Goal: Task Accomplishment & Management: Manage account settings

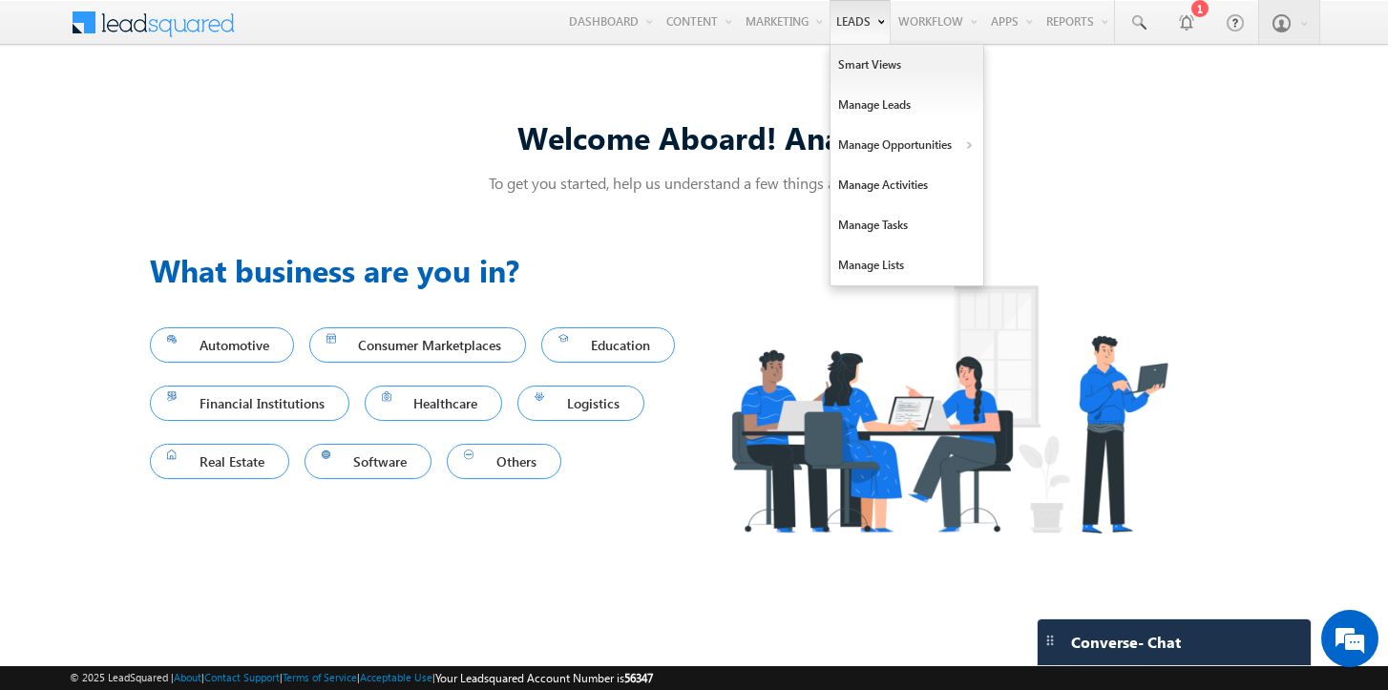
click at [831, 29] on link "Leads" at bounding box center [859, 22] width 61 height 44
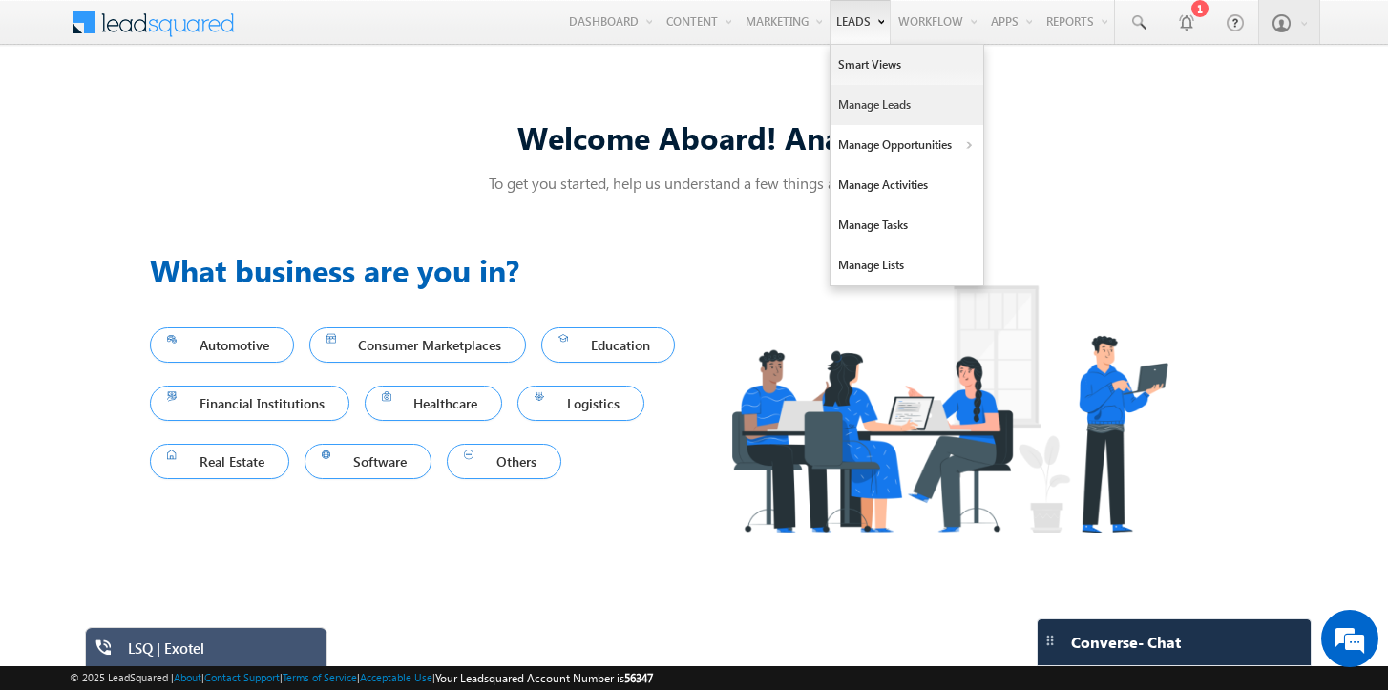
click at [849, 98] on link "Manage Leads" at bounding box center [906, 105] width 153 height 40
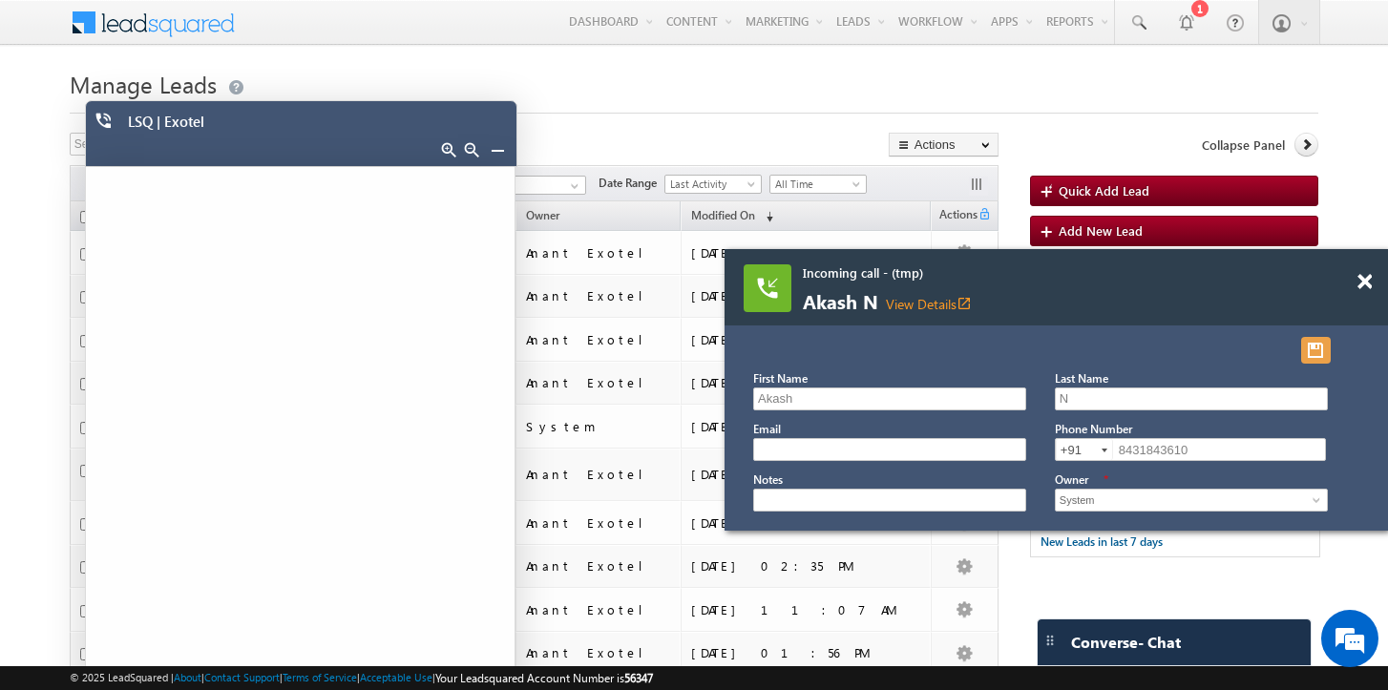
click at [1313, 348] on button "button" at bounding box center [1316, 350] width 30 height 27
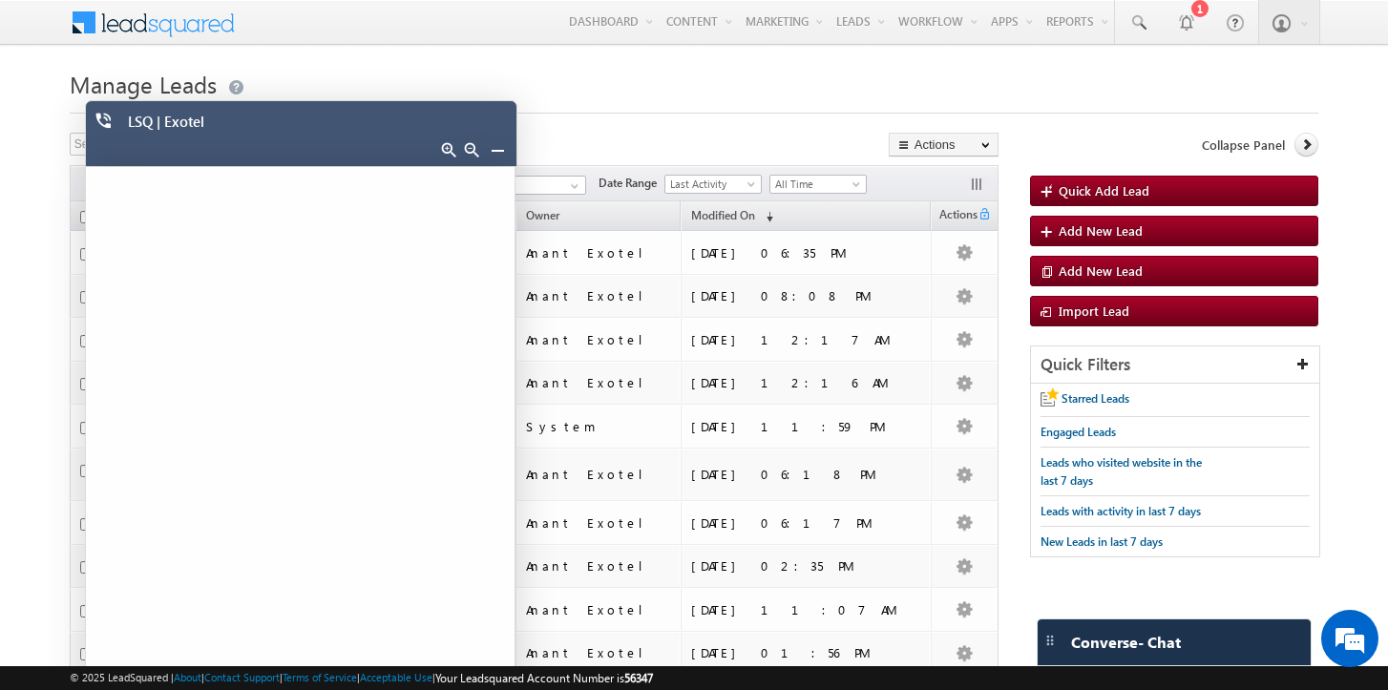
click at [503, 150] on link at bounding box center [497, 149] width 15 height 15
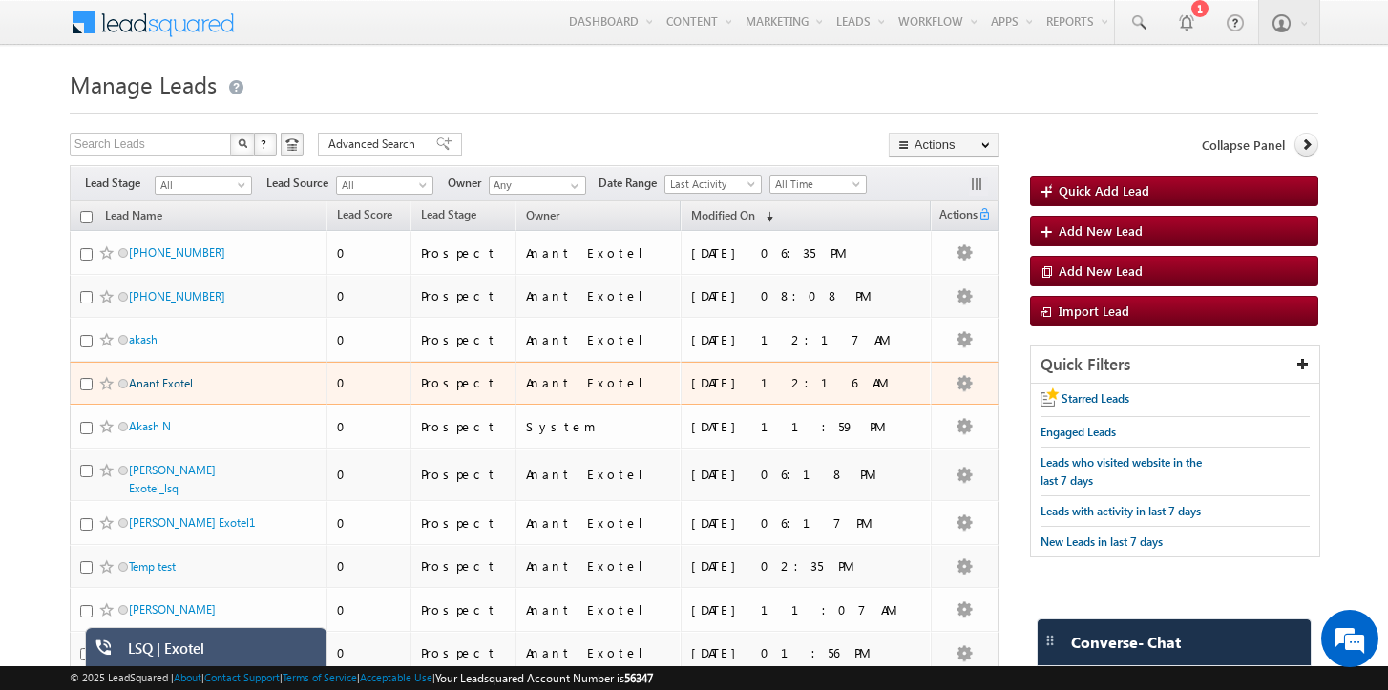
click at [158, 385] on link "Anant Exotel" at bounding box center [161, 383] width 64 height 14
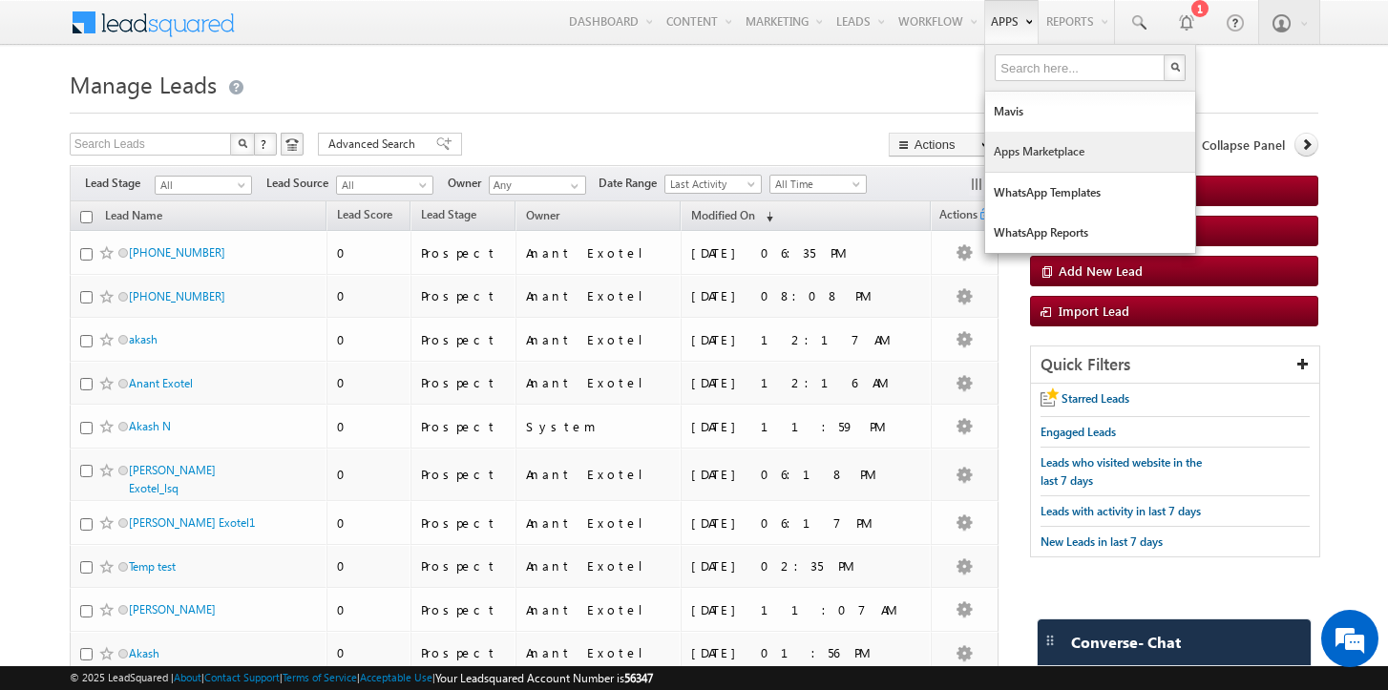
click at [1015, 158] on link "Apps Marketplace" at bounding box center [1090, 152] width 210 height 40
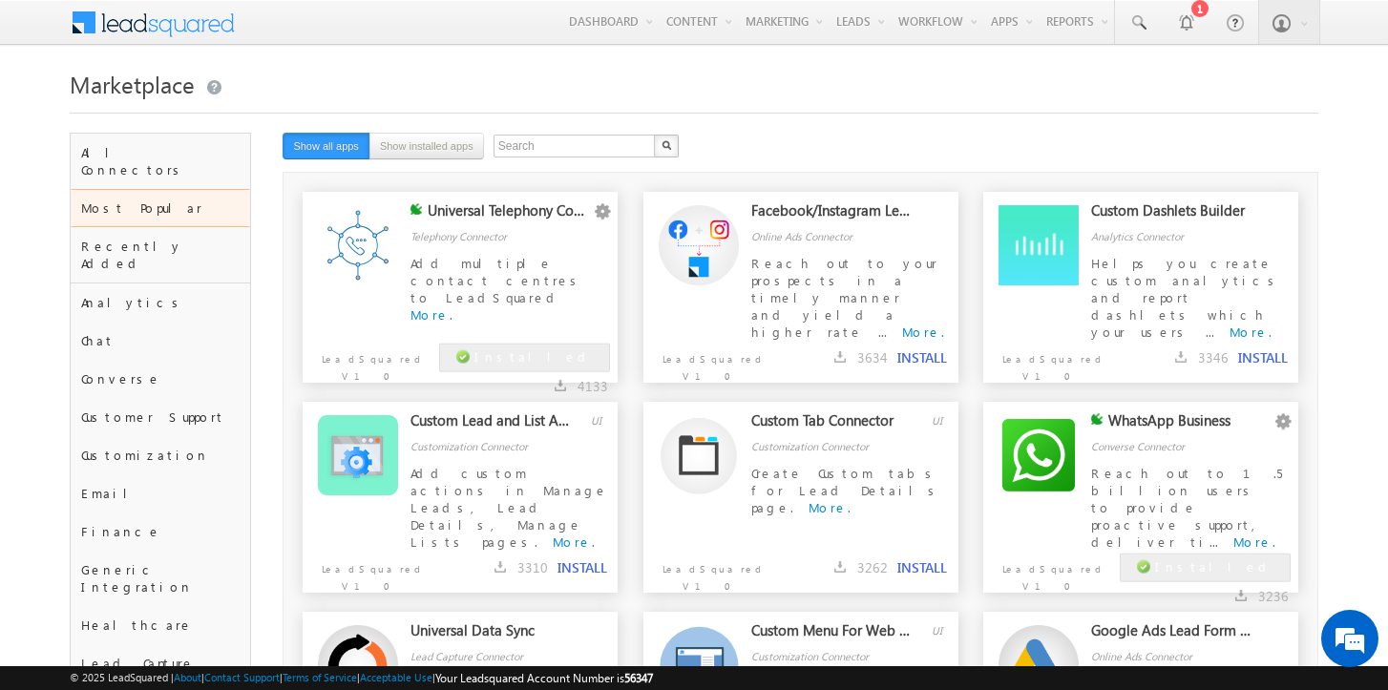
click at [494, 303] on div "Add multiple contact centres to LeadSquared More." at bounding box center [509, 281] width 198 height 53
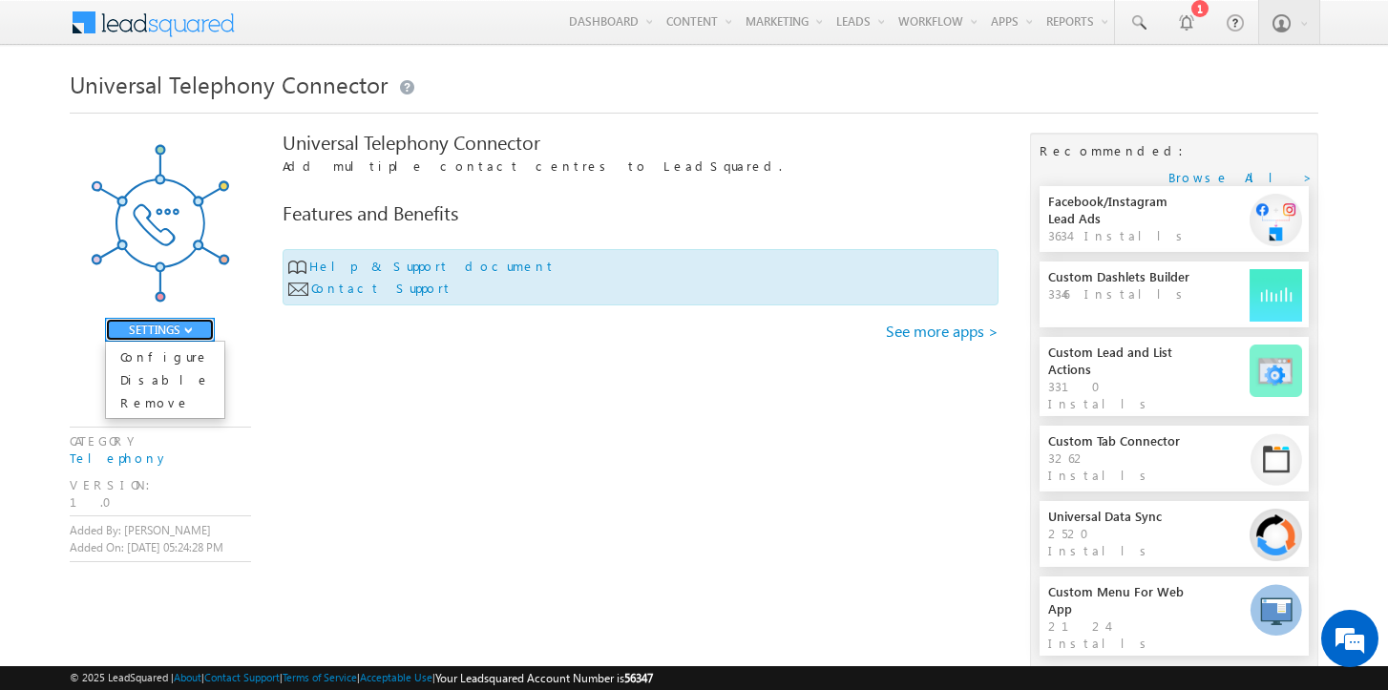
click at [157, 325] on button "SETTINGS" at bounding box center [160, 330] width 110 height 24
click at [151, 354] on link "Configure" at bounding box center [165, 356] width 118 height 23
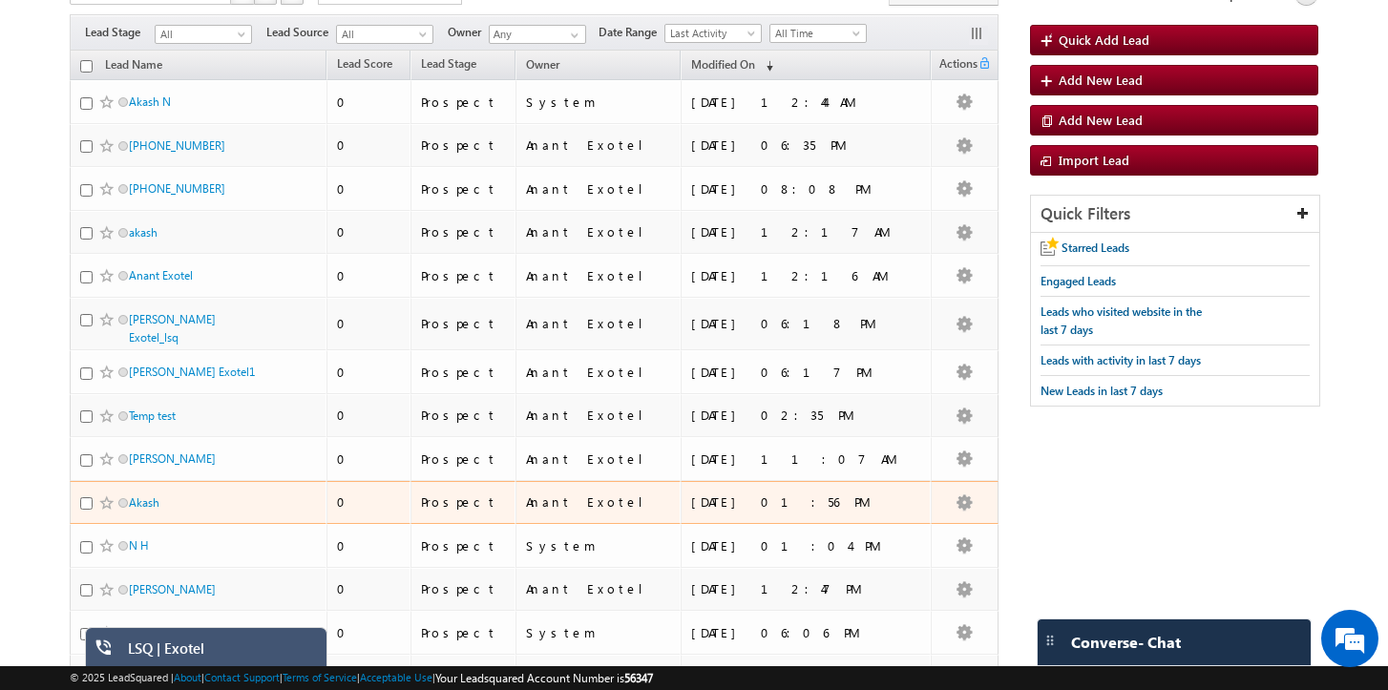
scroll to position [148, 0]
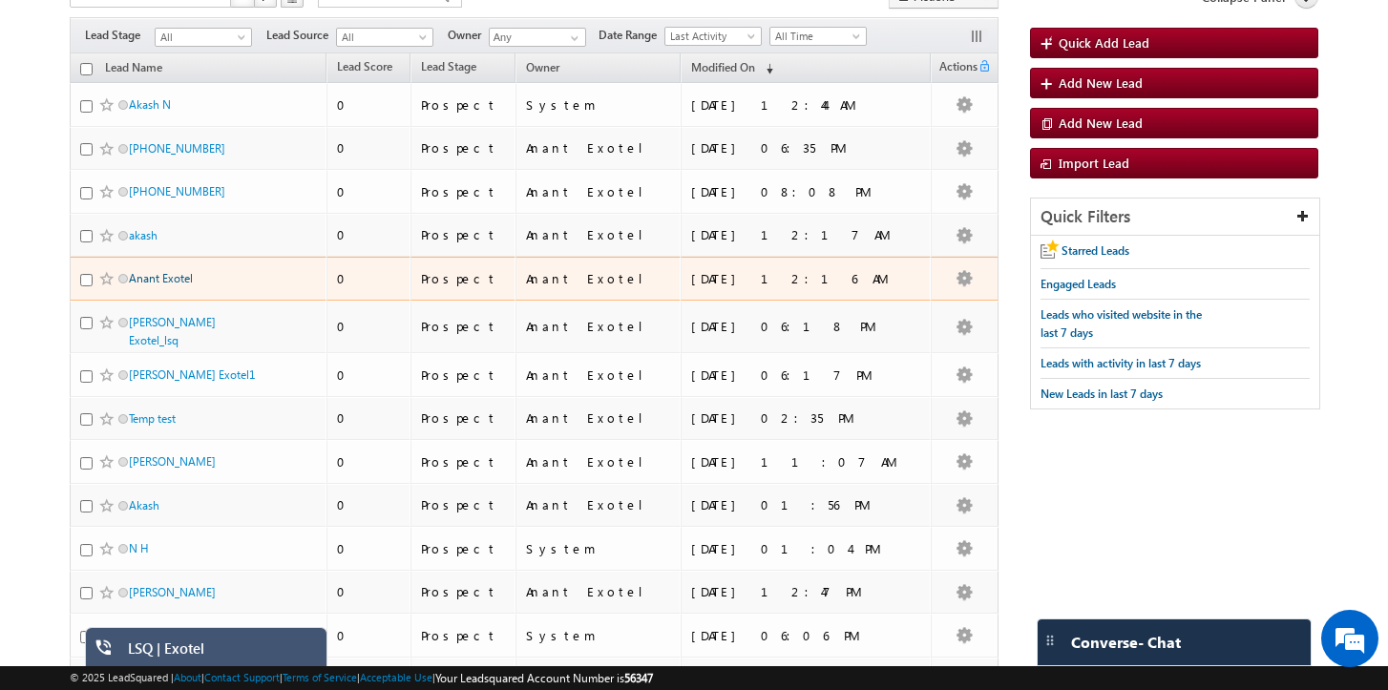
click at [176, 282] on link "Anant Exotel" at bounding box center [161, 278] width 64 height 14
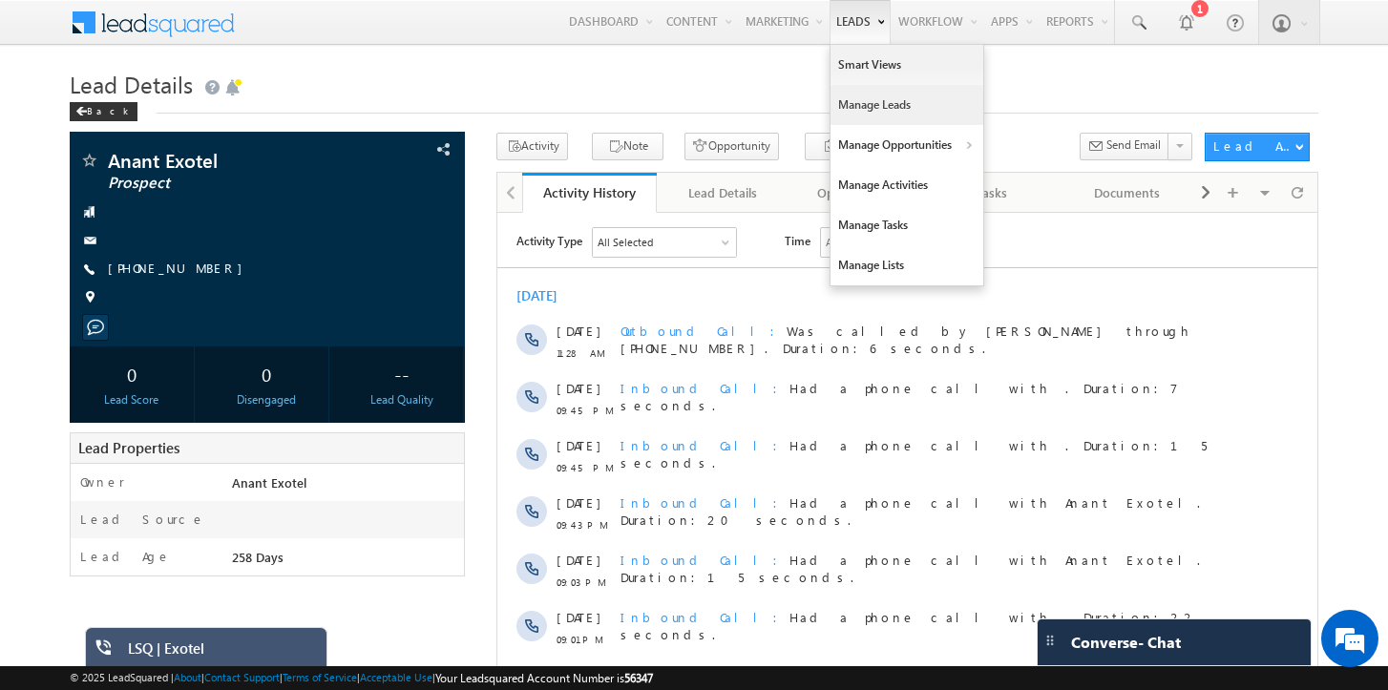
click at [854, 113] on link "Manage Leads" at bounding box center [906, 105] width 153 height 40
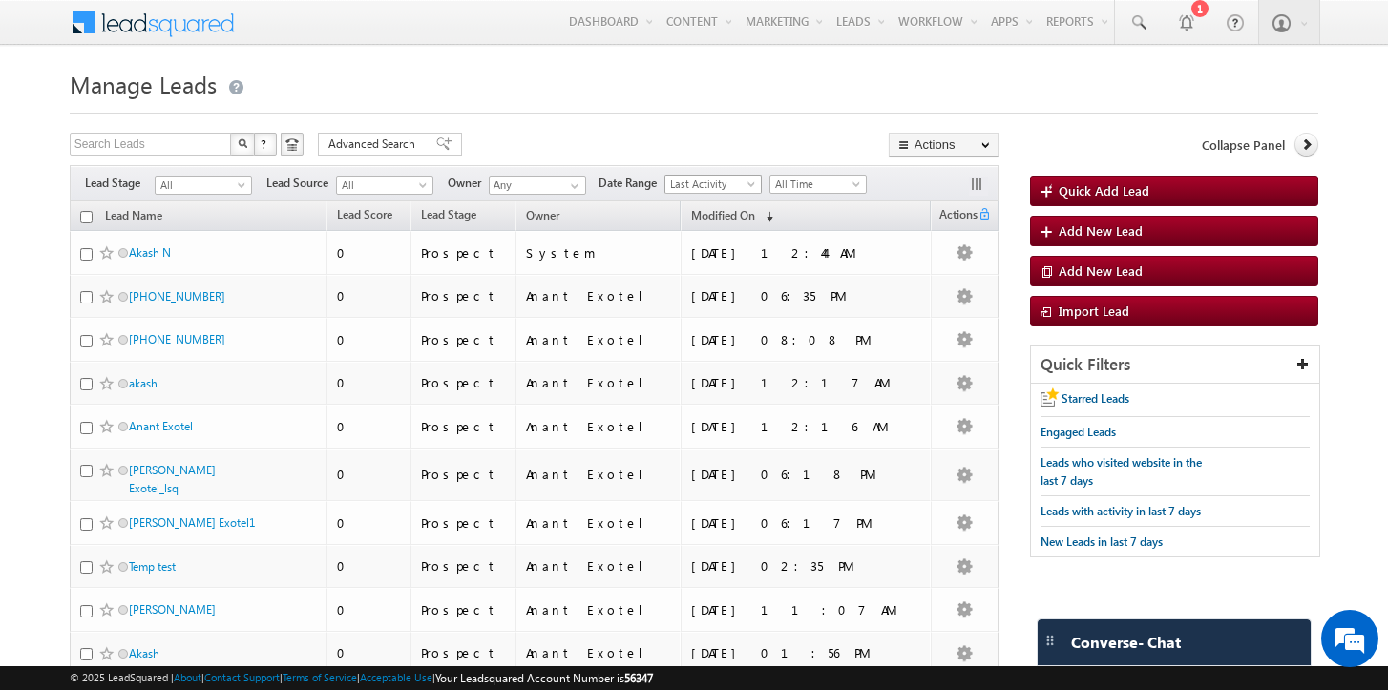
click at [710, 181] on span "Last Activity" at bounding box center [710, 184] width 91 height 17
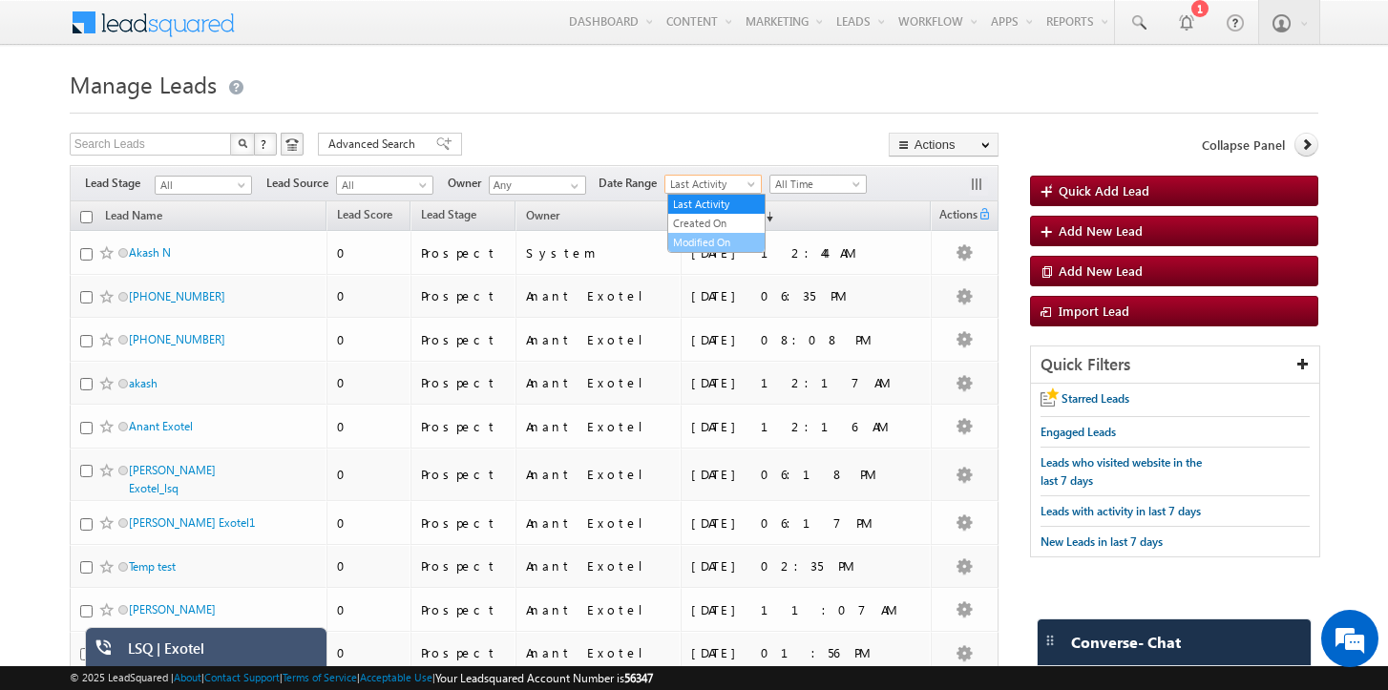
click at [710, 241] on link "Modified On" at bounding box center [716, 242] width 96 height 17
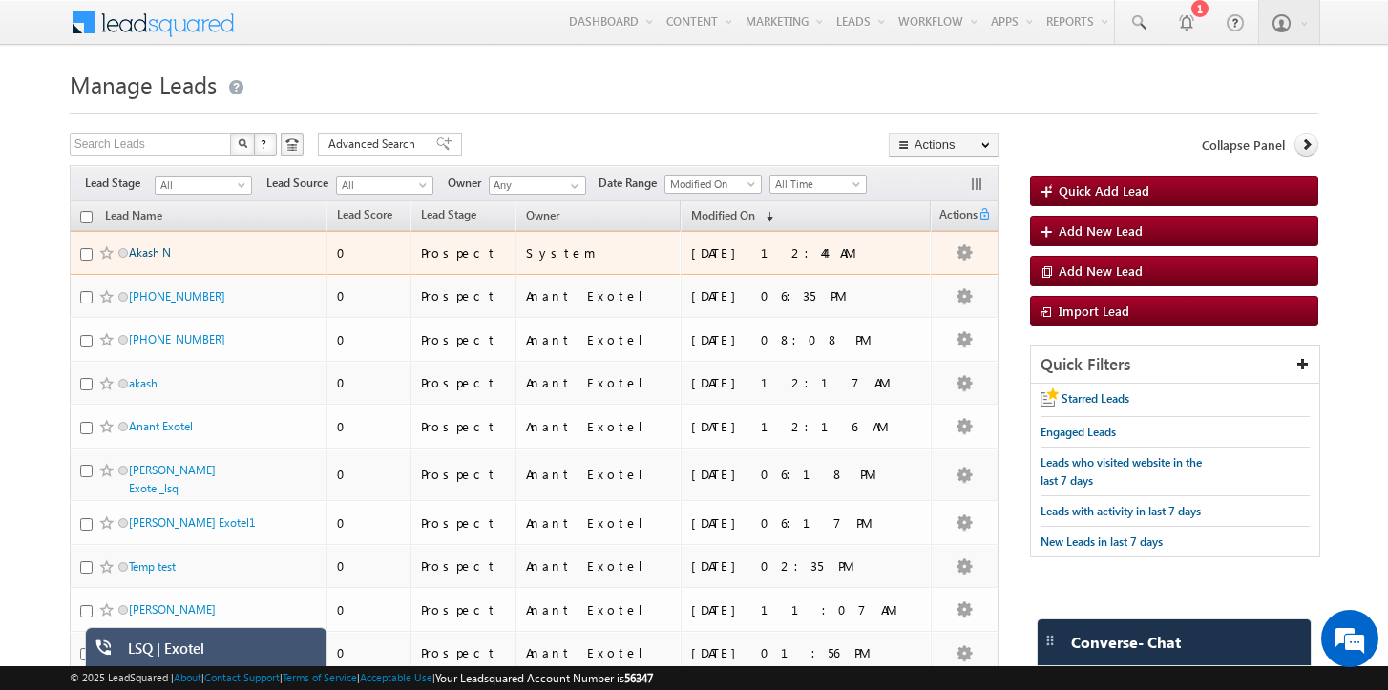
click at [157, 246] on link "Akash N" at bounding box center [150, 252] width 42 height 14
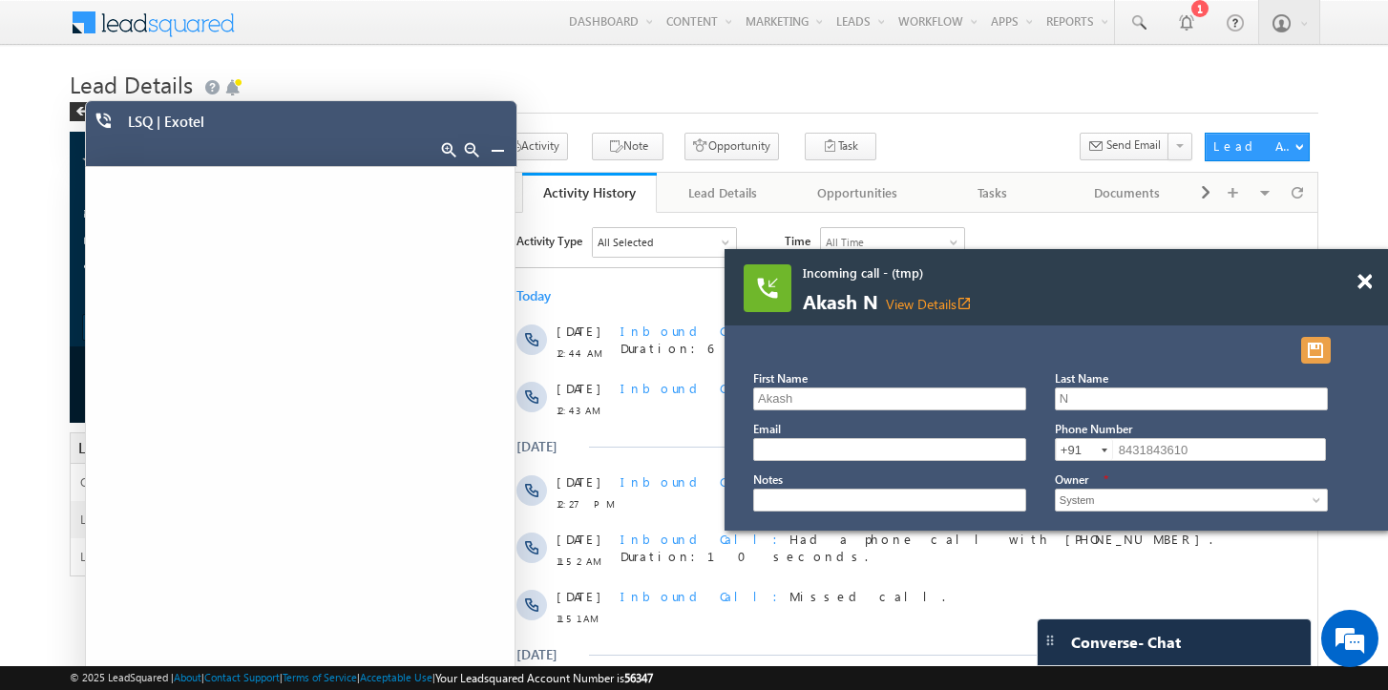
click at [1319, 350] on button "button" at bounding box center [1316, 350] width 30 height 27
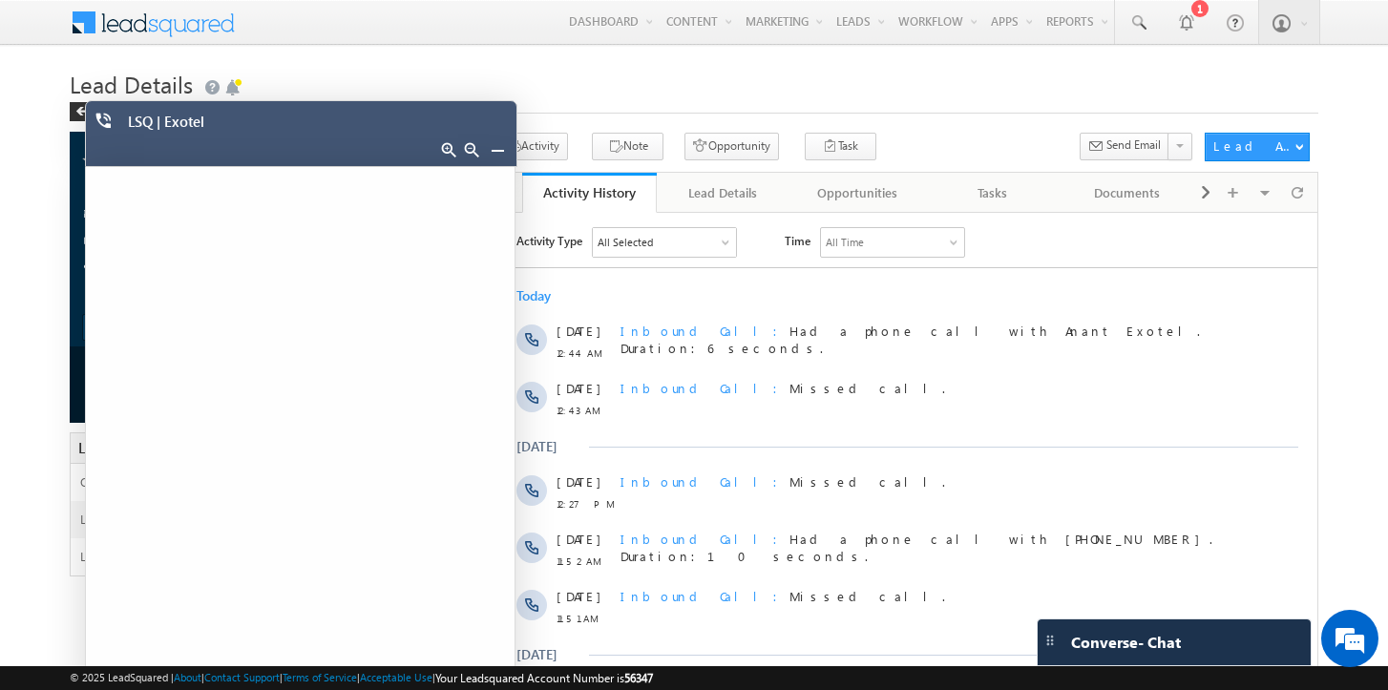
click at [492, 155] on link at bounding box center [497, 149] width 15 height 15
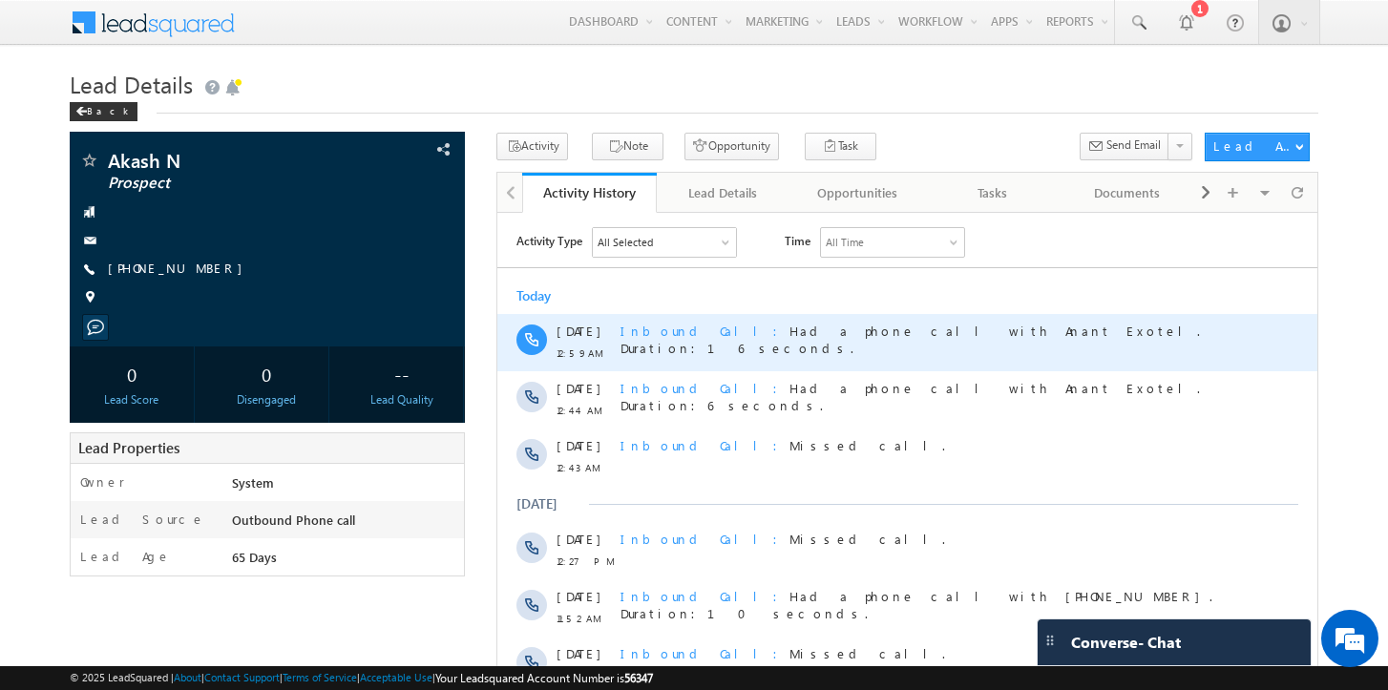
click at [939, 336] on span "Inbound Call Had a phone call with Anant Exotel. Duration:16 seconds." at bounding box center [909, 338] width 579 height 33
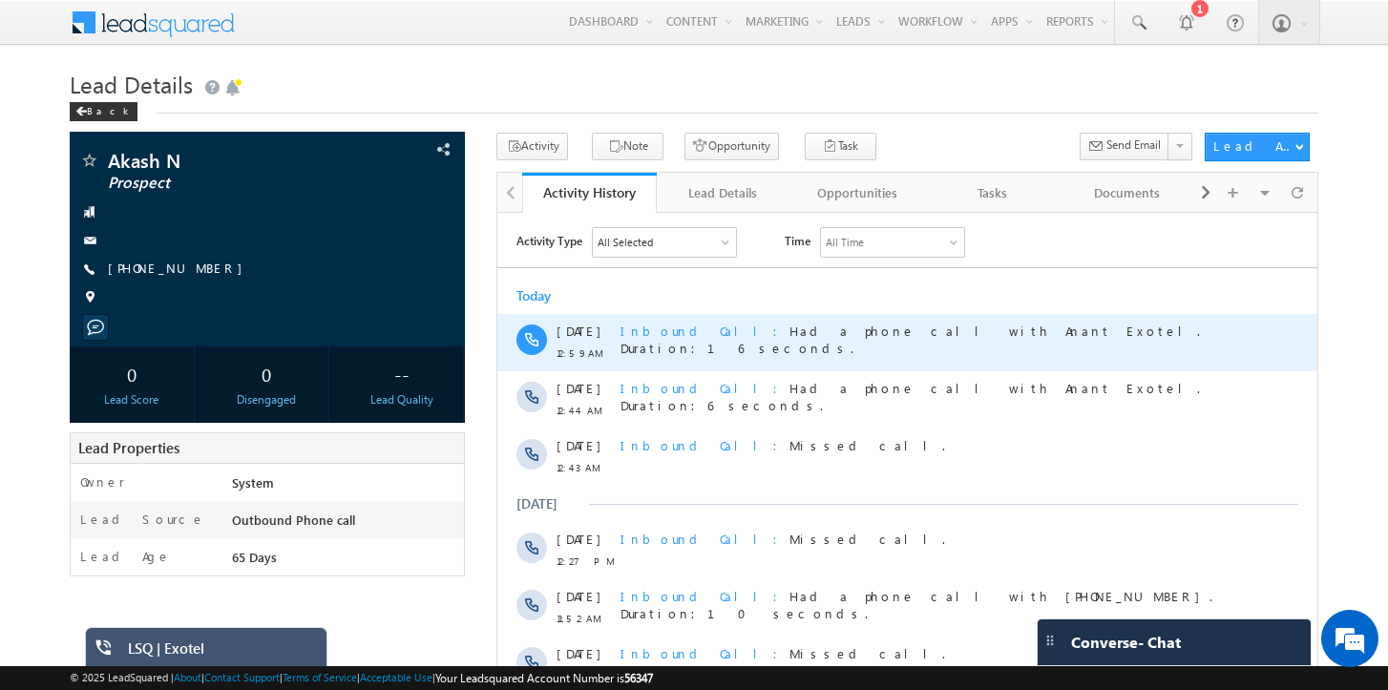
click at [664, 330] on span "Inbound Call" at bounding box center [704, 330] width 169 height 16
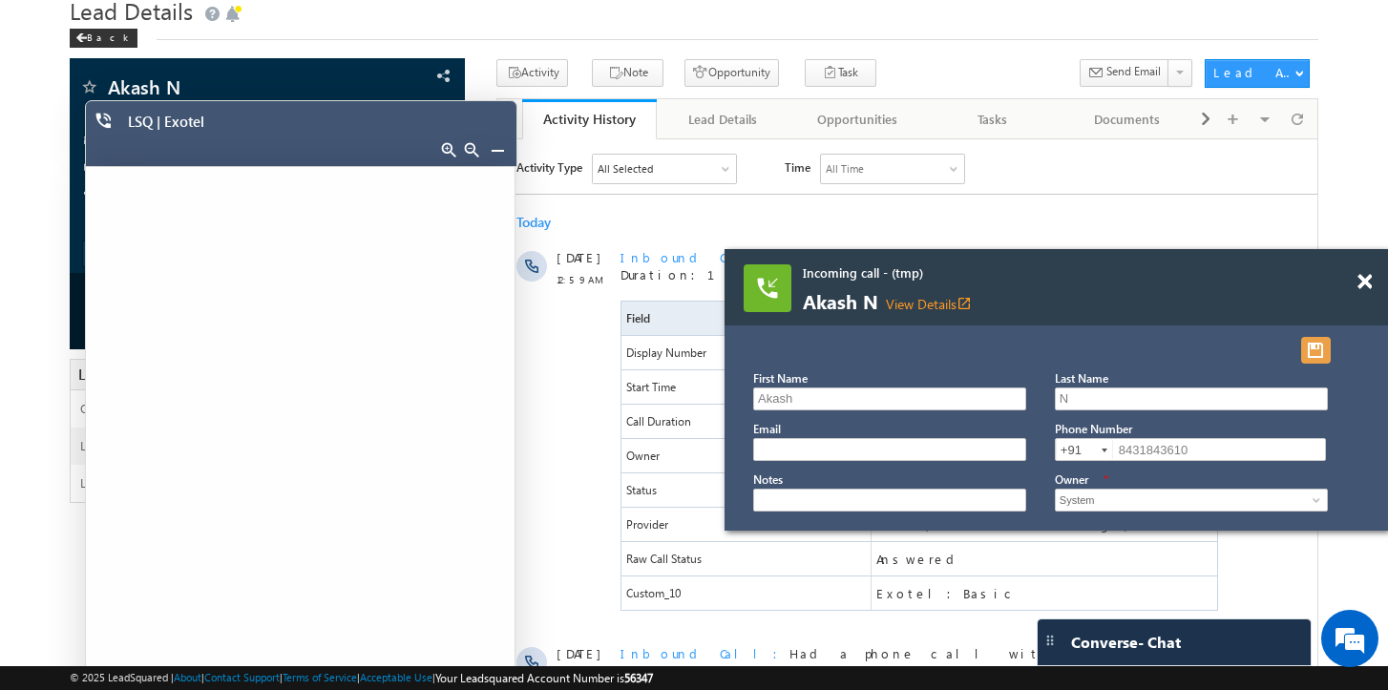
click at [1313, 354] on button "button" at bounding box center [1316, 350] width 30 height 27
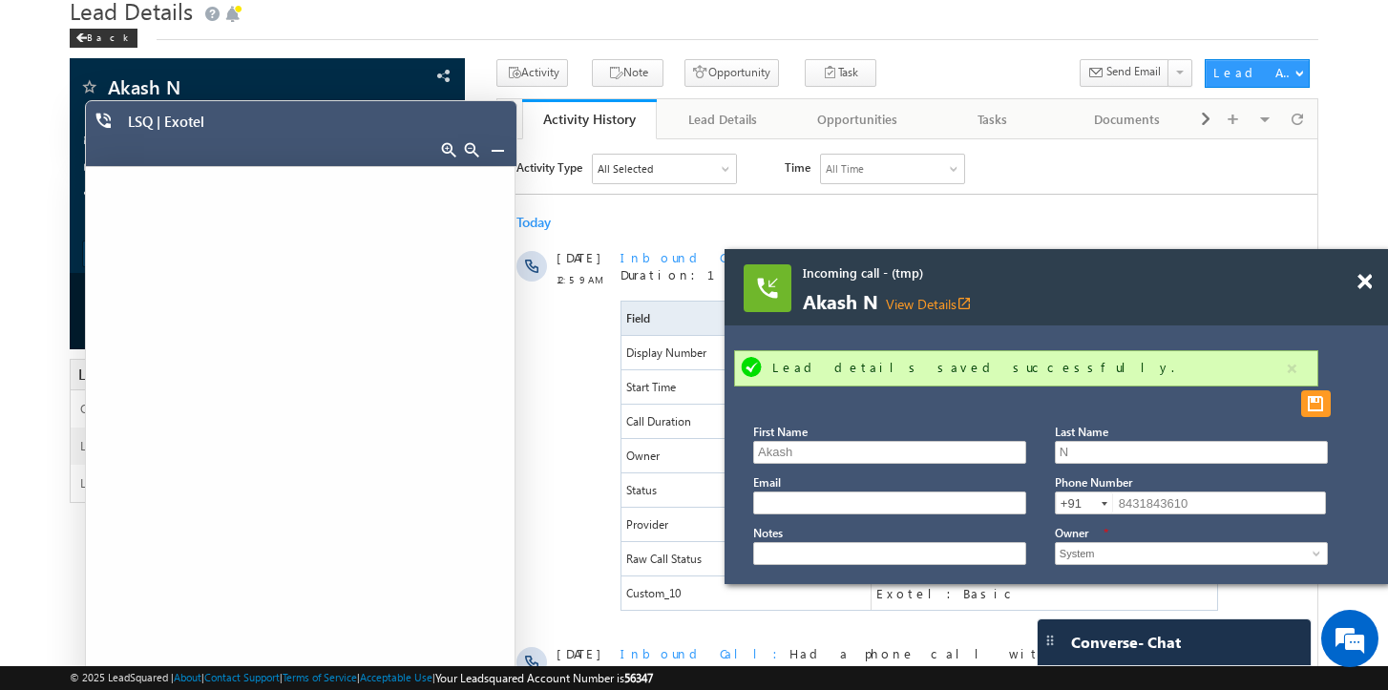
click at [500, 156] on link at bounding box center [497, 149] width 15 height 15
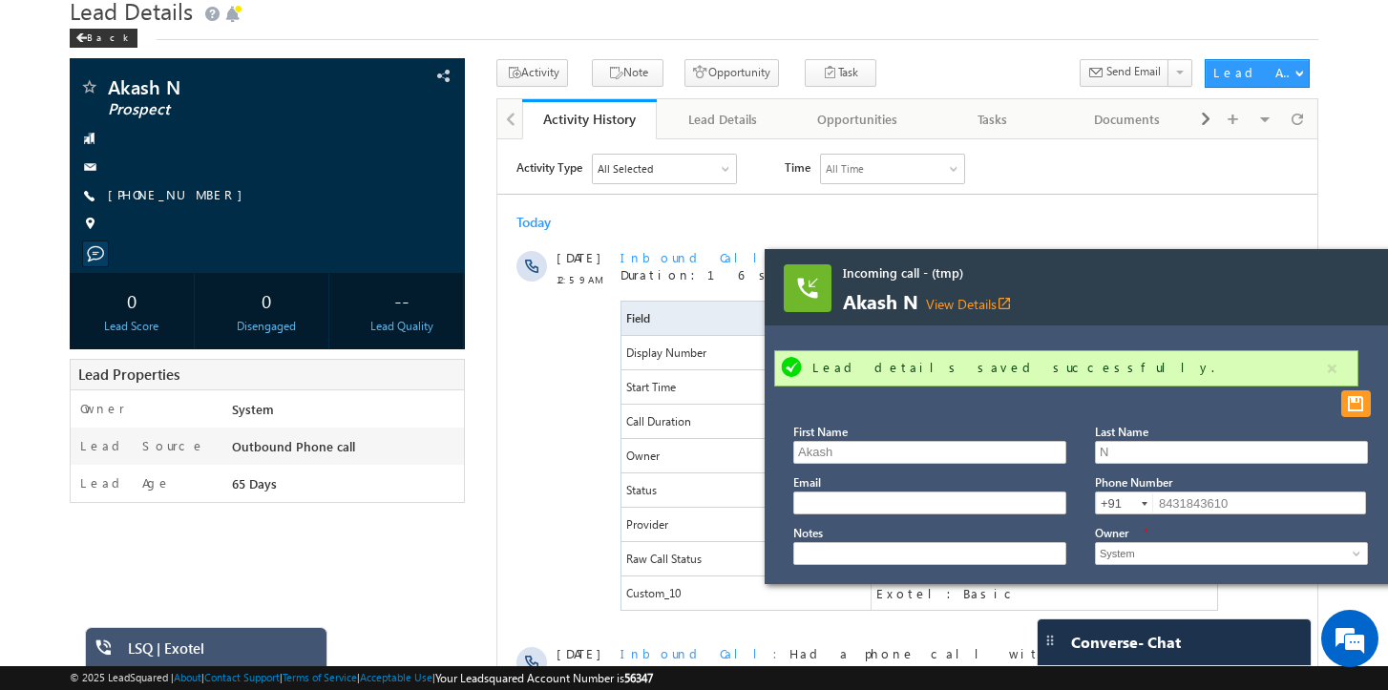
click at [1365, 284] on body "Incoming call - (tmp) Akash N View Details open_in_new Lead details saved succe…" at bounding box center [694, 609] width 1388 height 1364
